Goal: Transaction & Acquisition: Purchase product/service

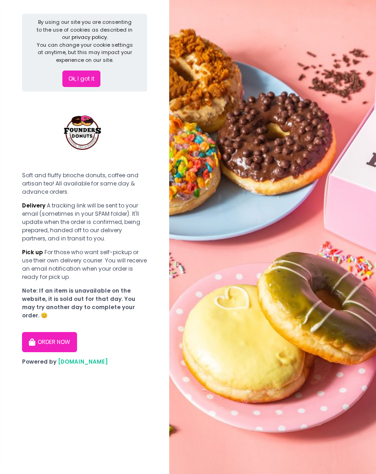
click at [78, 85] on button "Ok, I got it" at bounding box center [81, 79] width 38 height 17
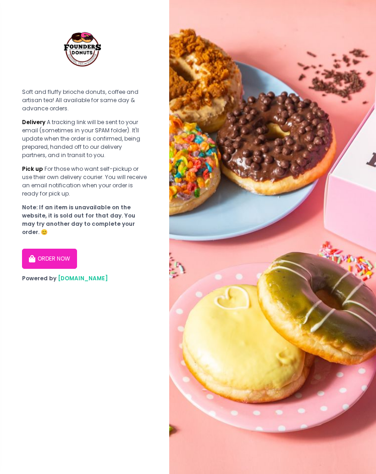
click at [33, 256] on icon "button" at bounding box center [33, 259] width 8 height 7
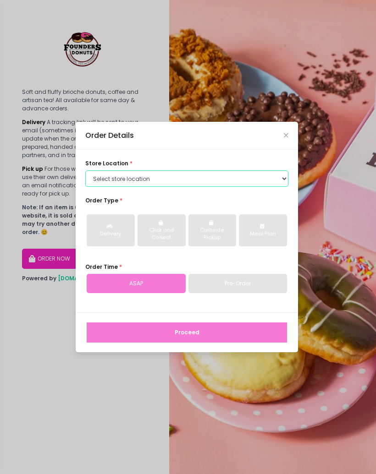
click at [98, 187] on select "Select store location Founders Donuts - [PERSON_NAME] Founders Donuts - SM Suca…" at bounding box center [186, 179] width 203 height 17
click at [97, 183] on select "Select store location Founders Donuts - [PERSON_NAME] Founders Donuts - SM Suca…" at bounding box center [186, 179] width 203 height 17
click at [105, 180] on select "Select store location Founders Donuts - [PERSON_NAME] Founders Donuts - SM Suca…" at bounding box center [186, 179] width 203 height 17
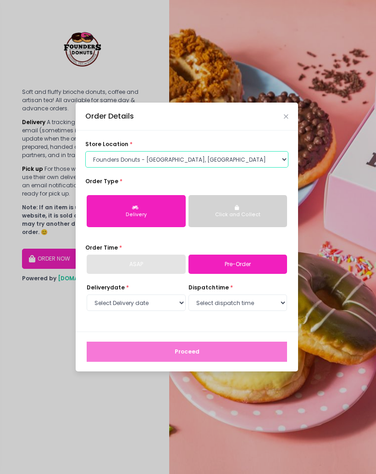
click at [108, 164] on select "Select store location Founders Donuts - [PERSON_NAME] Founders Donuts - SM Suca…" at bounding box center [186, 159] width 203 height 17
select select "61a2022e41b39c710272d16a"
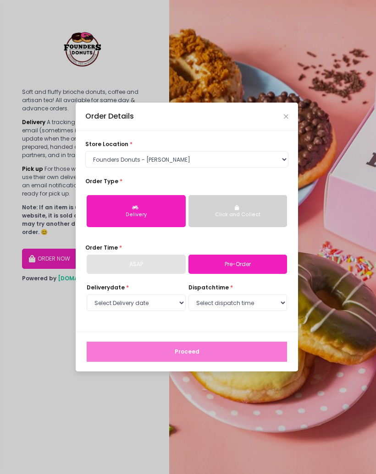
click at [209, 211] on div "Click and Collect" at bounding box center [237, 214] width 87 height 7
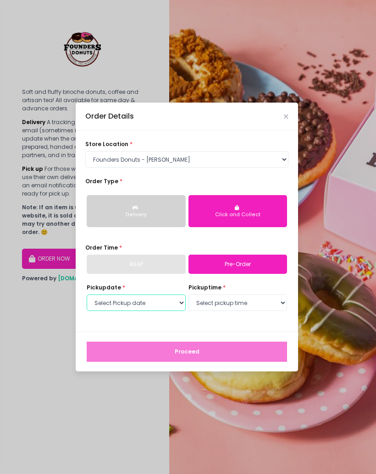
click at [103, 305] on select "Select Pickup date" at bounding box center [136, 303] width 99 height 17
click at [174, 310] on select "Select Pickup date" at bounding box center [136, 303] width 99 height 17
click at [149, 300] on select "Select Pickup date [DATE] [DATE] [DATE] [DATE] [DATE] [DATE] [DATE] [DATE] [DAT…" at bounding box center [136, 303] width 99 height 17
click at [141, 307] on select "Select Pickup date [DATE] [DATE] [DATE] [DATE] [DATE] [DATE] [DATE] [DATE] [DAT…" at bounding box center [136, 303] width 99 height 17
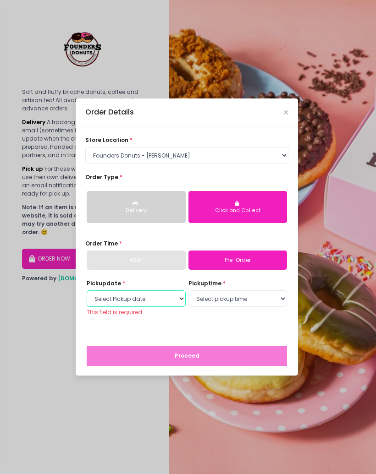
click at [100, 300] on select "Select Pickup date [DATE] [DATE] [DATE] [DATE] [DATE] [DATE] [DATE] [DATE] [DAT…" at bounding box center [136, 299] width 99 height 17
select select "[DATE]"
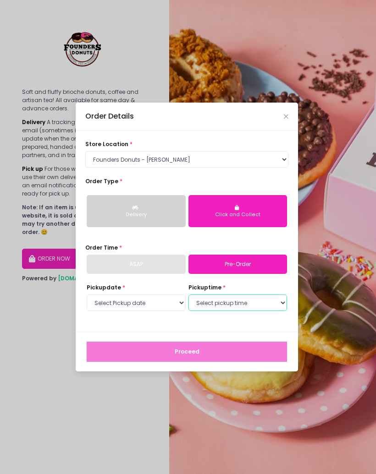
click at [203, 308] on select "Select pickup time 07:00 AM - 07:30 AM 07:30 AM - 08:00 AM 08:00 AM - 08:30 AM …" at bounding box center [237, 303] width 99 height 17
select select "17:30"
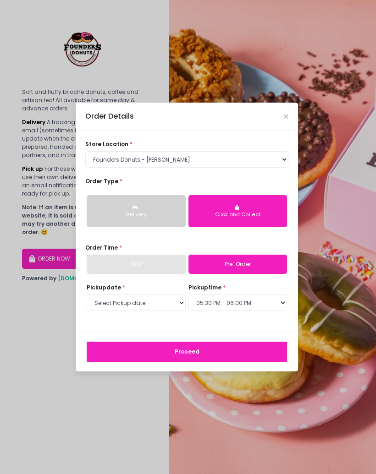
click at [132, 351] on button "Proceed" at bounding box center [187, 352] width 200 height 20
